Goal: Information Seeking & Learning: Learn about a topic

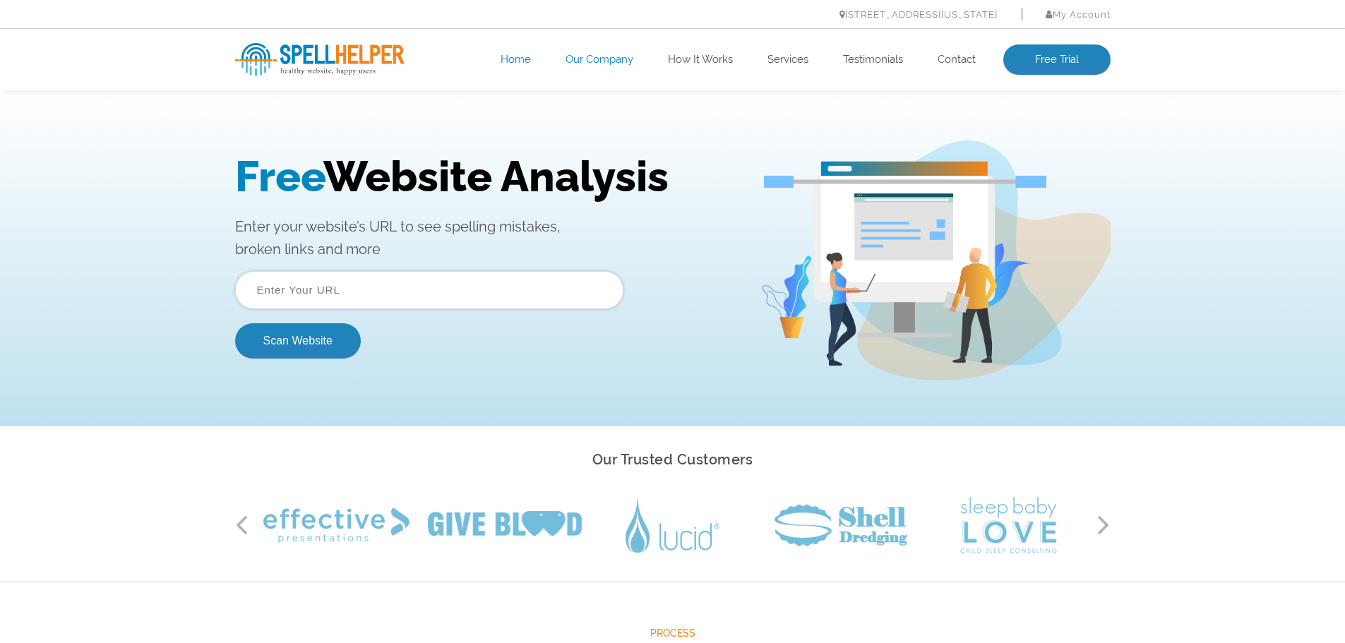
click at [611, 59] on link "Our Company" at bounding box center [599, 60] width 68 height 14
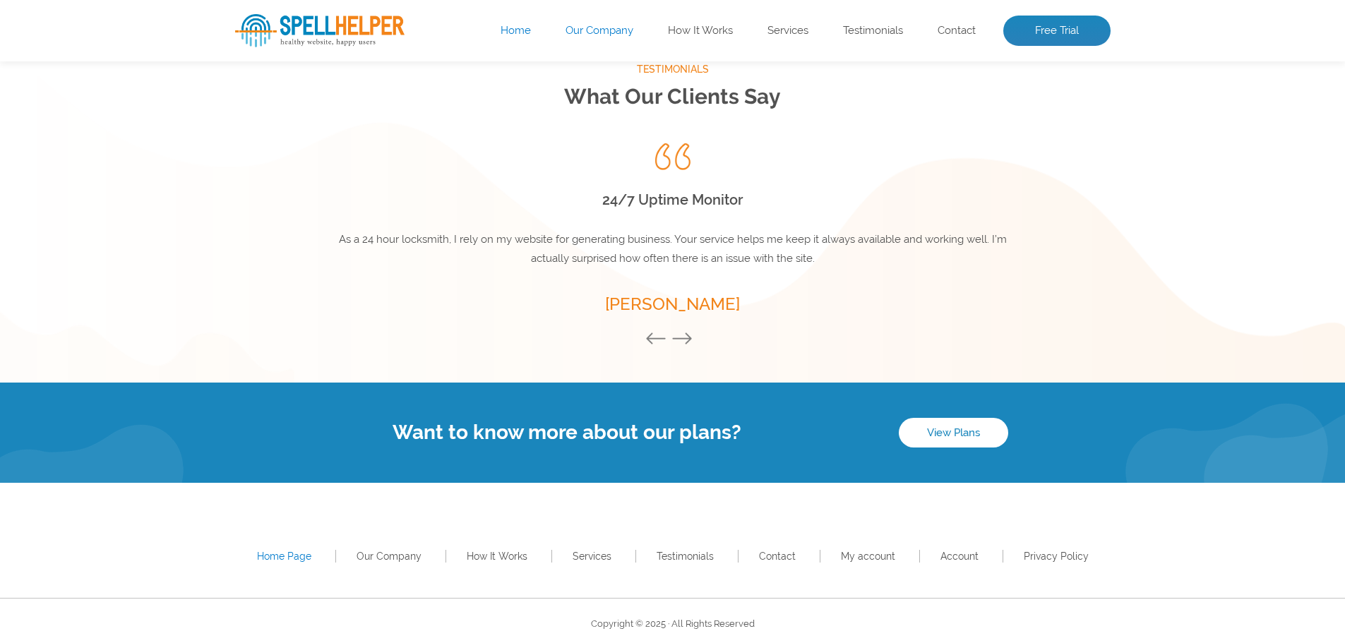
scroll to position [1901, 0]
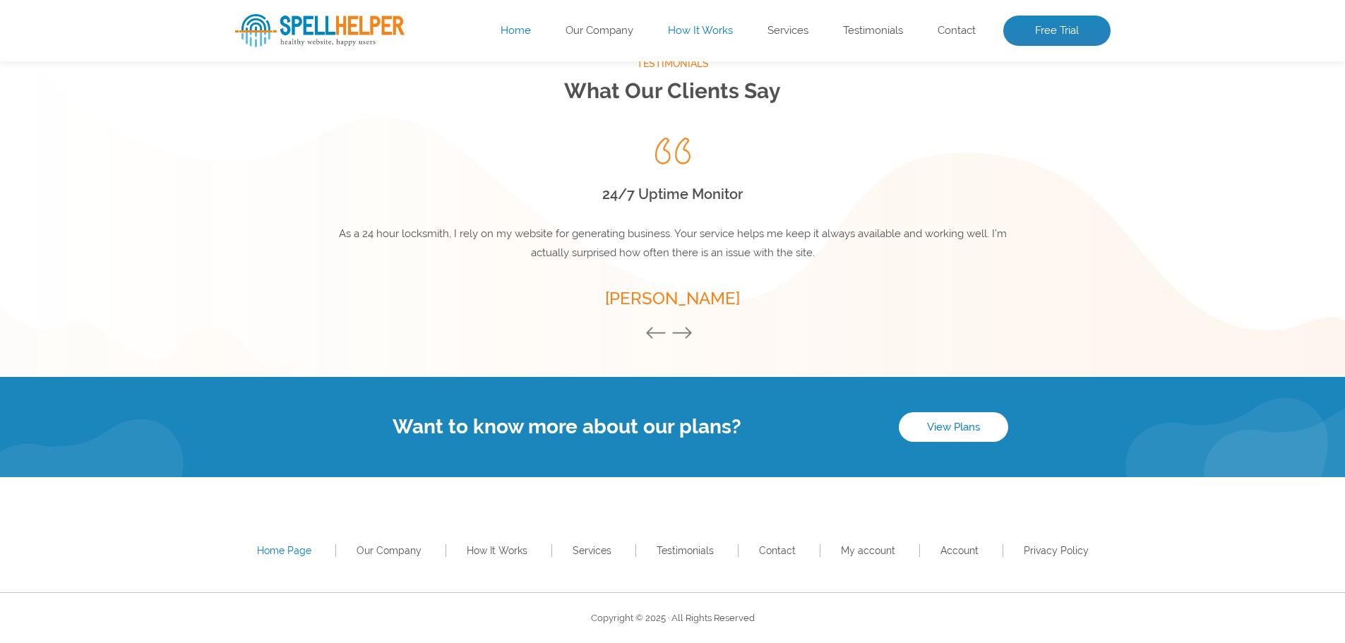
click at [712, 35] on link "How It Works" at bounding box center [700, 31] width 65 height 14
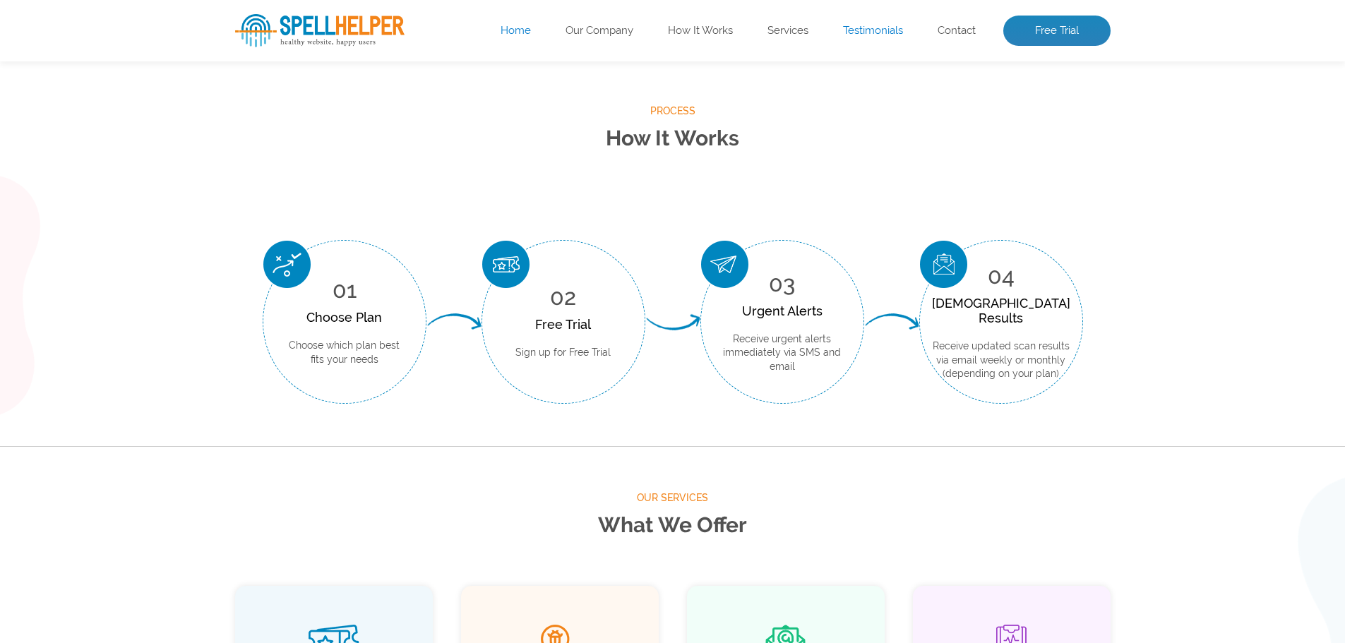
click at [873, 26] on link "Testimonials" at bounding box center [873, 31] width 60 height 14
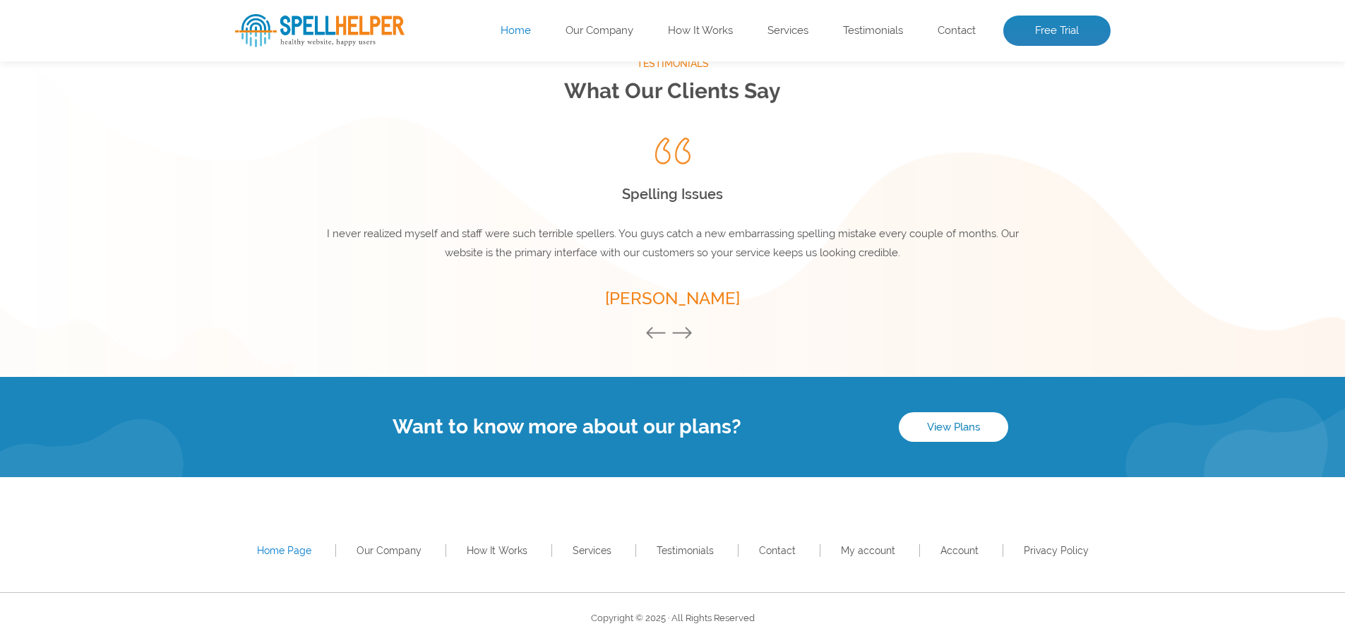
click at [383, 25] on img at bounding box center [319, 30] width 169 height 33
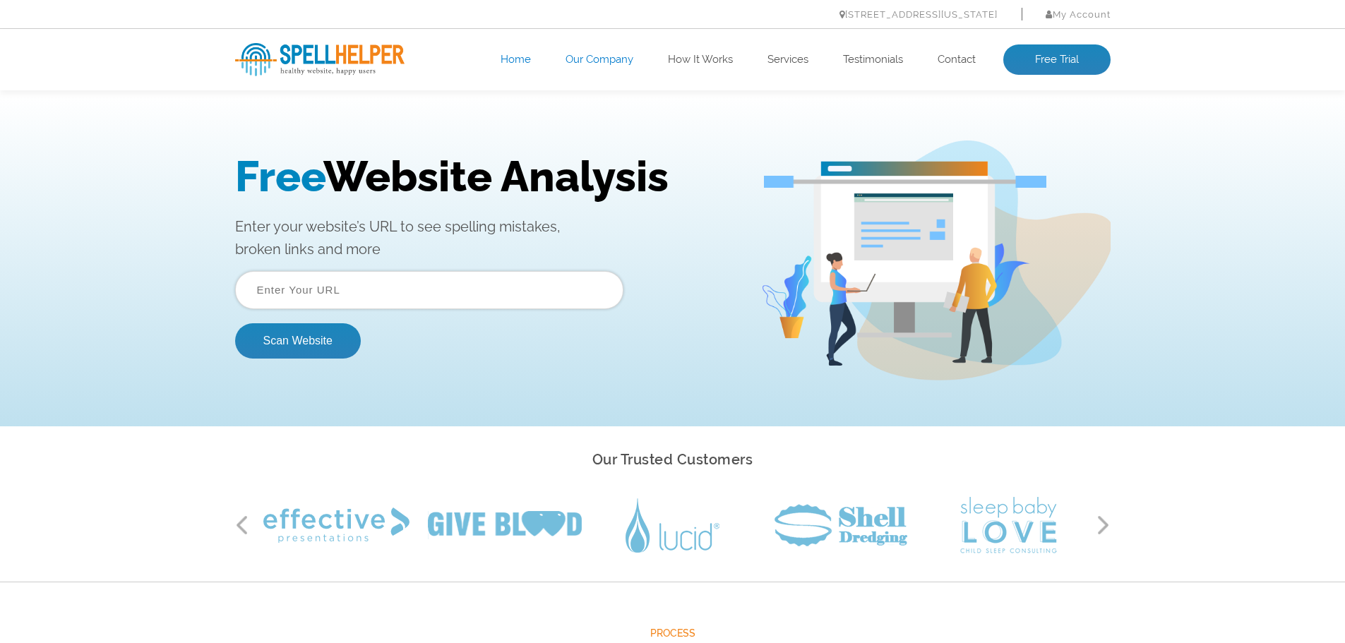
click at [587, 56] on link "Our Company" at bounding box center [599, 60] width 68 height 14
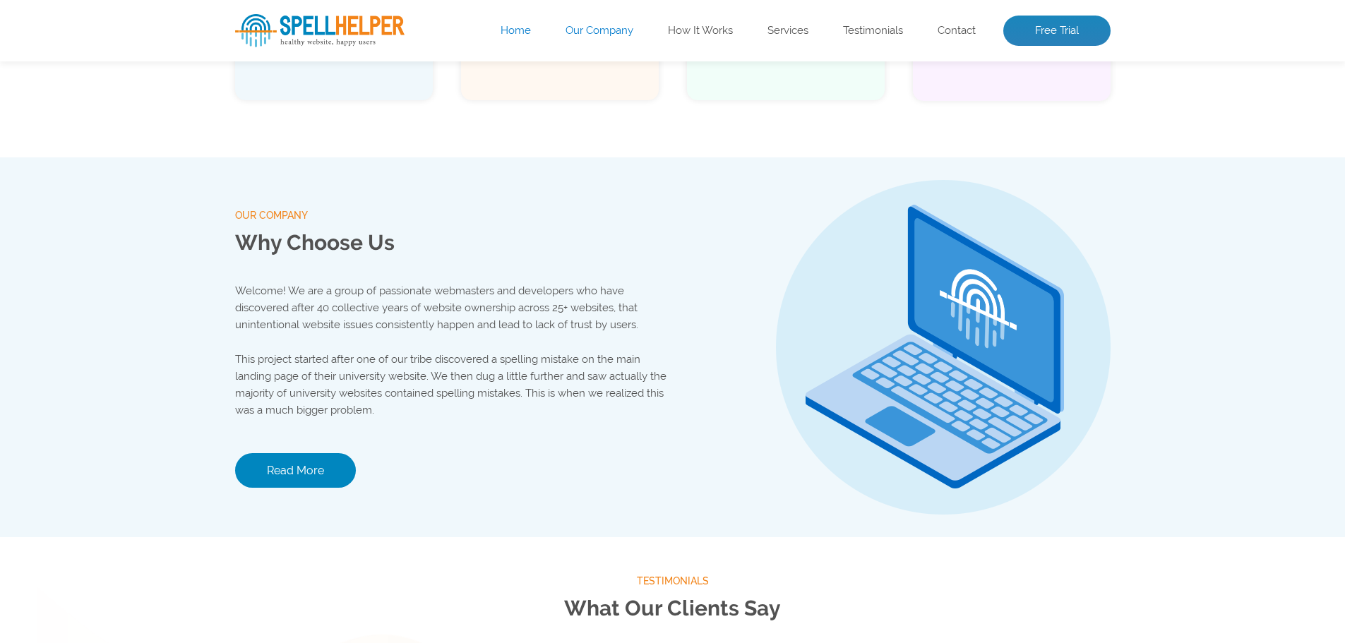
scroll to position [1481, 0]
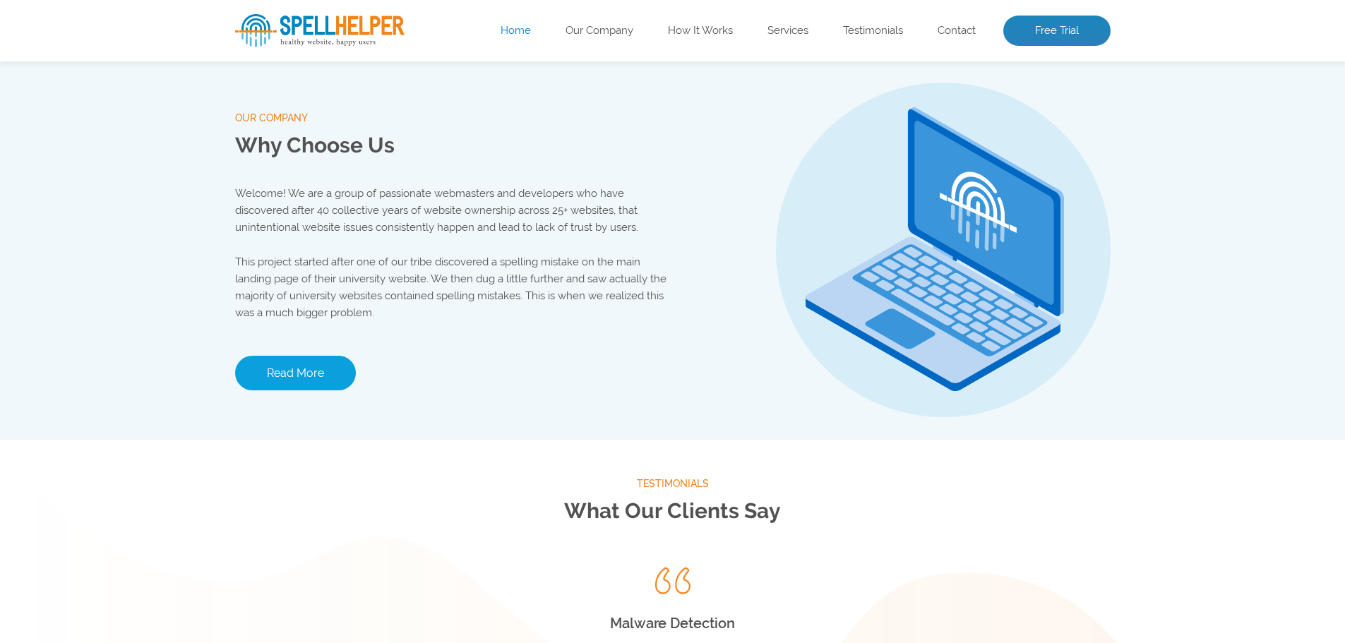
click at [351, 366] on link "Read More" at bounding box center [295, 373] width 121 height 35
